Goal: Check status: Check status

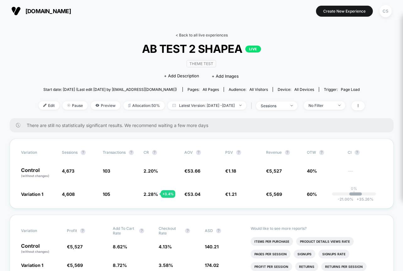
drag, startPoint x: 290, startPoint y: 32, endPoint x: 215, endPoint y: 33, distance: 75.0
click at [215, 33] on link "< Back to all live experiences" at bounding box center [201, 35] width 52 height 5
click at [215, 33] on html "[DOMAIN_NAME] Create New Experience CS [DOMAIN_NAME] < Back to all live experie…" at bounding box center [201, 135] width 403 height 271
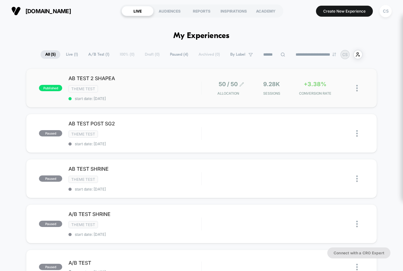
click at [225, 84] on span "50 / 50" at bounding box center [227, 84] width 19 height 7
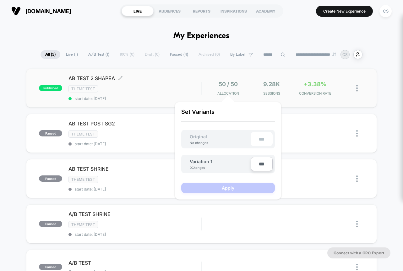
click at [163, 81] on span "AB TEST 2 SHAPEA Click to edit experience details" at bounding box center [134, 78] width 132 height 6
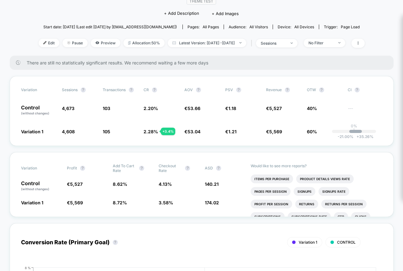
scroll to position [63, 0]
